Goal: Go to known website: Access a specific website the user already knows

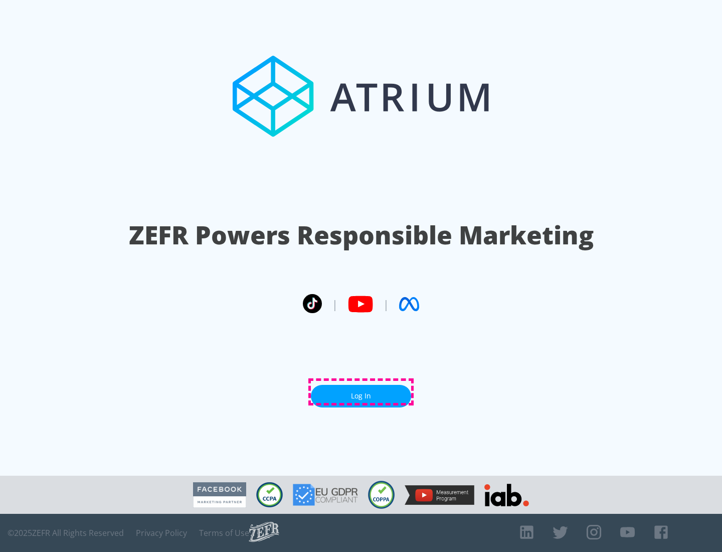
click at [361, 392] on link "Log In" at bounding box center [361, 396] width 100 height 23
